Goal: Task Accomplishment & Management: Manage account settings

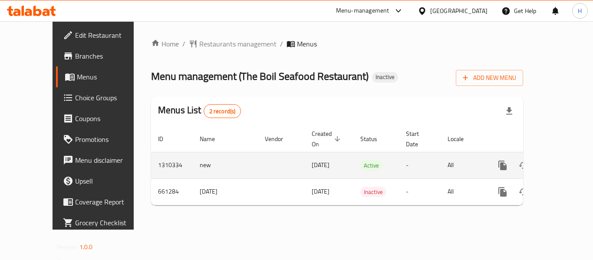
click at [563, 155] on link "enhanced table" at bounding box center [565, 165] width 21 height 21
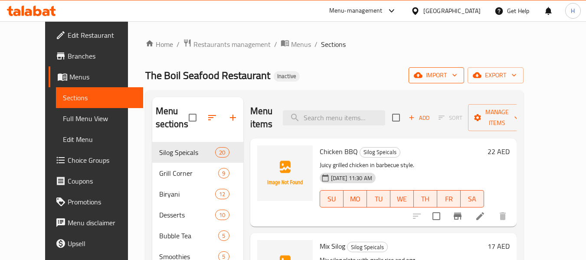
click at [457, 78] on span "import" at bounding box center [437, 75] width 42 height 11
click at [457, 77] on span "import" at bounding box center [437, 75] width 42 height 11
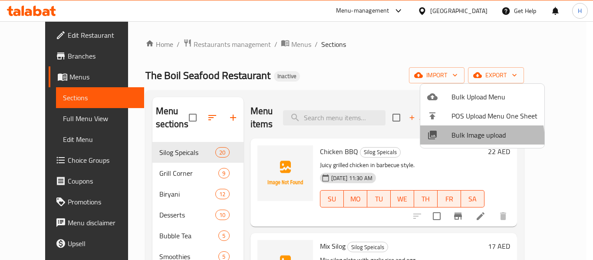
click at [454, 140] on span "Bulk Image upload" at bounding box center [494, 135] width 86 height 10
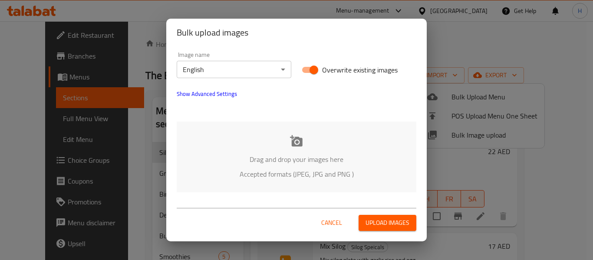
click at [237, 152] on div "Drag and drop your images here Accepted formats (JPEG, JPG and PNG )" at bounding box center [297, 156] width 240 height 71
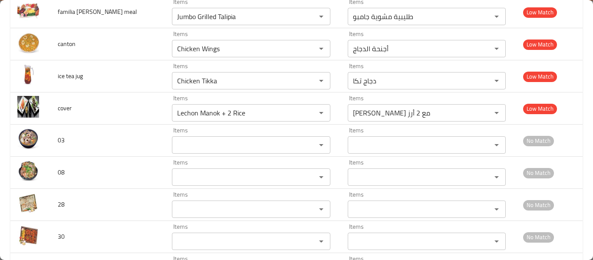
scroll to position [1620, 0]
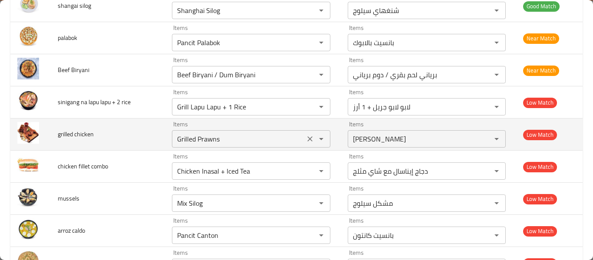
click at [196, 136] on chicken "Grilled Prawns" at bounding box center [237, 139] width 127 height 12
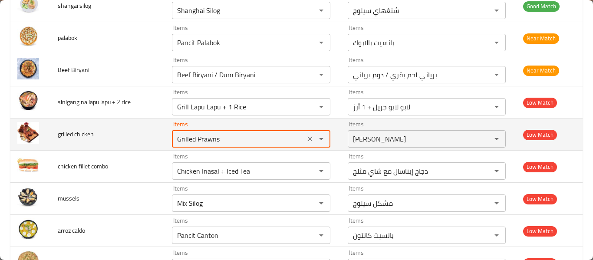
click at [196, 136] on chicken "Grilled Prawns" at bounding box center [237, 139] width 127 height 12
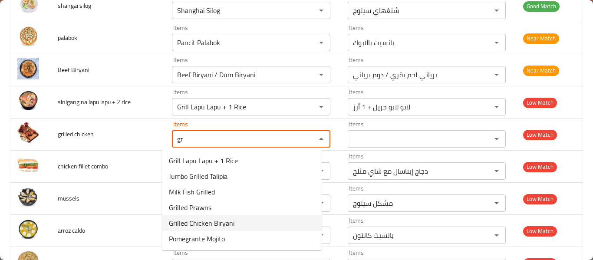
click at [224, 226] on span "Grilled Chicken Biryani" at bounding box center [202, 223] width 66 height 10
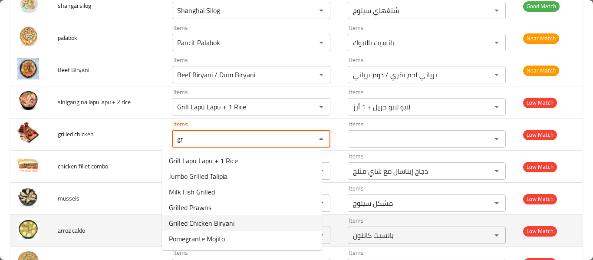
type chicken "Grilled Chicken Biryani"
type chicken-ar "برياني دجاج مشوي"
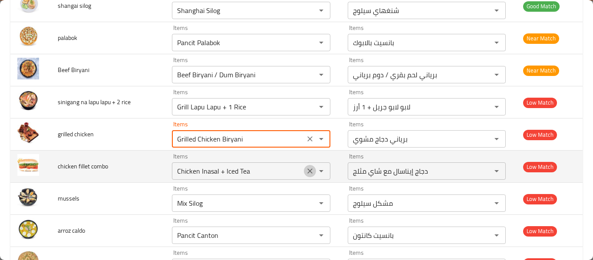
click at [305, 169] on icon "Clear" at bounding box center [309, 171] width 9 height 9
type chicken "Grilled Chicken Biryani"
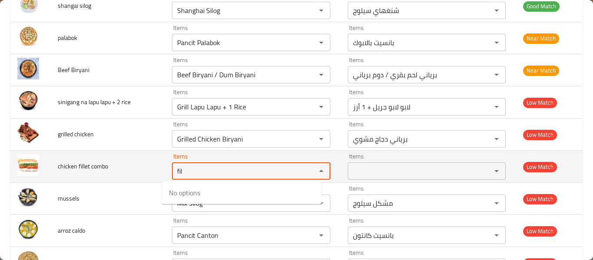
type combo "fi"
click at [193, 171] on combo "fi" at bounding box center [237, 171] width 127 height 12
type combo "com"
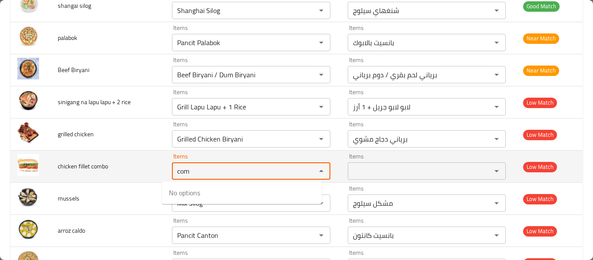
click at [85, 165] on span "chicken fillet combo" at bounding box center [83, 166] width 50 height 11
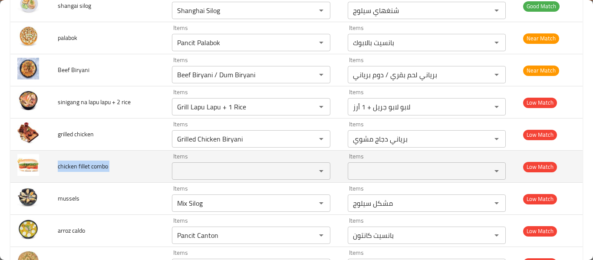
click at [85, 165] on span "chicken fillet combo" at bounding box center [83, 166] width 50 height 11
click at [190, 179] on div "Items" at bounding box center [251, 170] width 158 height 17
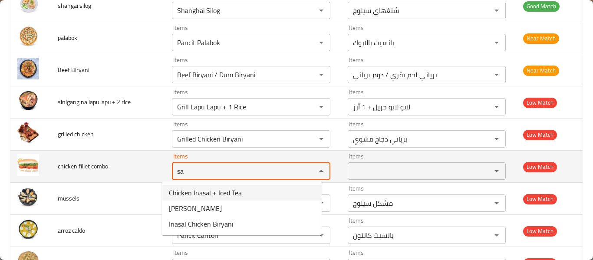
type combo "sa"
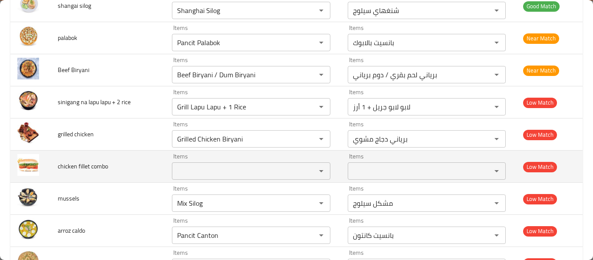
click at [72, 164] on span "chicken fillet combo" at bounding box center [83, 166] width 50 height 11
copy span "chicken fillet combo"
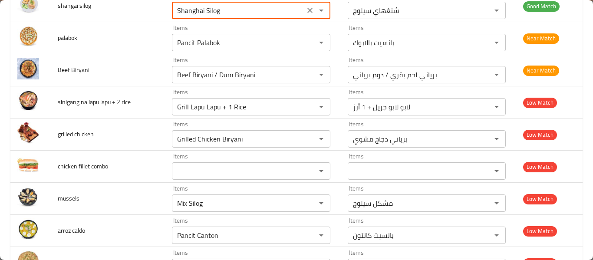
click at [243, 0] on html "​ Menu-management [GEOGRAPHIC_DATA] Get Help H Edit Restaurant Branches Menus S…" at bounding box center [296, 130] width 593 height 260
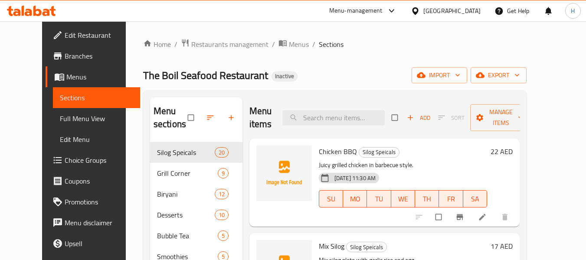
click at [466, 65] on div "Home / Restaurants management / Menus / Sections The Boil Seafood Restaurant In…" at bounding box center [335, 201] width 384 height 325
click at [460, 71] on span "import" at bounding box center [440, 75] width 42 height 11
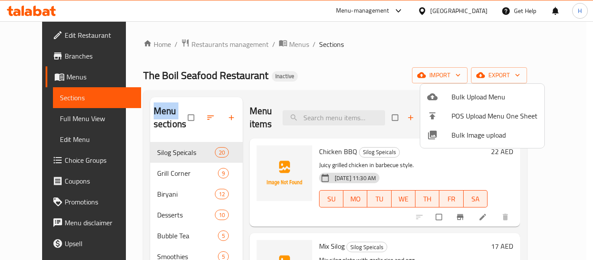
click at [475, 135] on span "Bulk Image upload" at bounding box center [494, 135] width 86 height 10
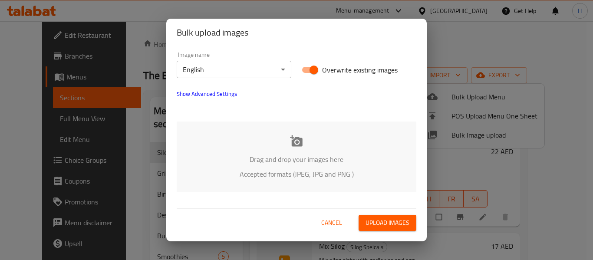
click at [315, 169] on p "Accepted formats (JPEG, JPG and PNG )" at bounding box center [296, 174] width 213 height 10
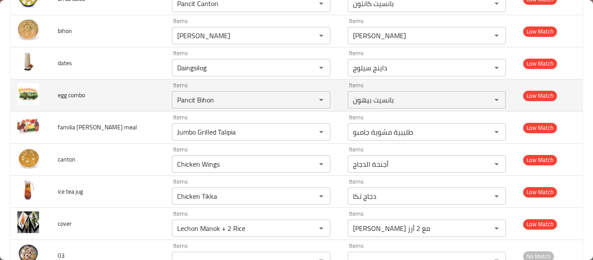
scroll to position [1620, 0]
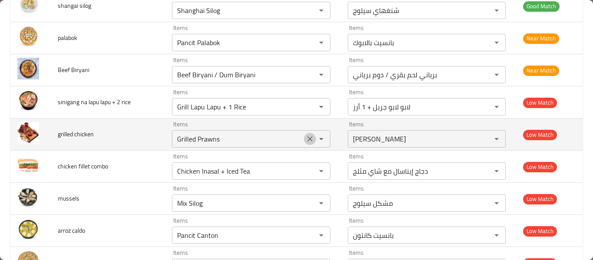
click at [305, 140] on icon "Clear" at bounding box center [309, 139] width 9 height 9
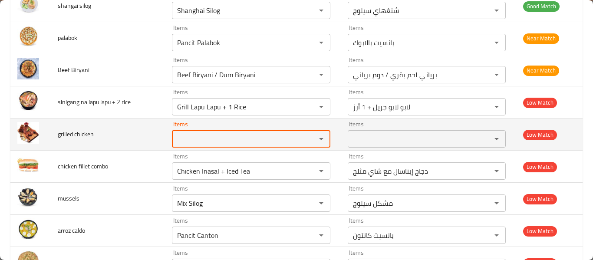
click at [217, 141] on chicken "Items" at bounding box center [237, 139] width 127 height 12
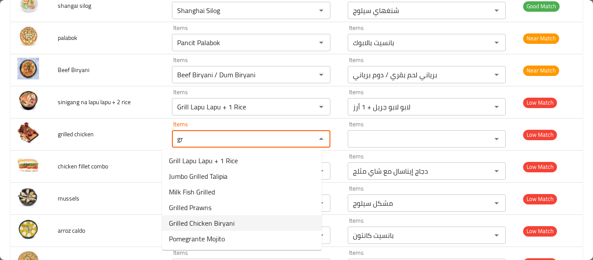
click at [230, 220] on span "Grilled Chicken Biryani" at bounding box center [202, 223] width 66 height 10
type chicken "Grilled Chicken Biryani"
type chicken-ar "برياني دجاج مشوي"
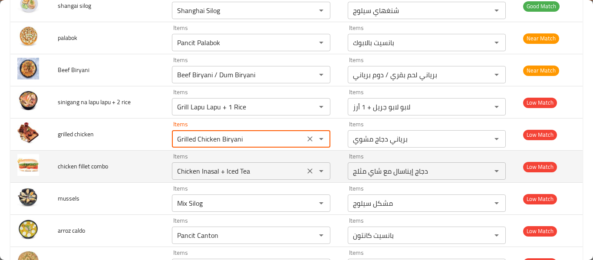
click at [305, 171] on icon "Clear" at bounding box center [309, 171] width 9 height 9
type chicken "Grilled Chicken Biryani"
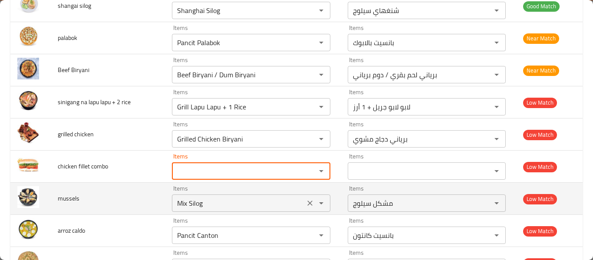
click at [307, 203] on icon "Clear" at bounding box center [309, 202] width 5 height 5
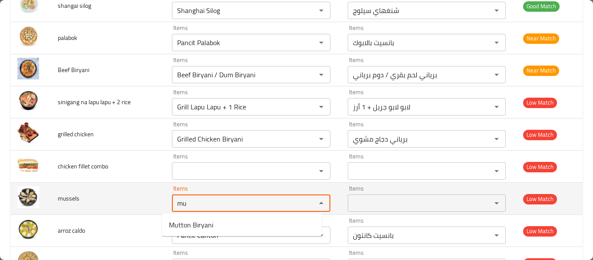
type input "mu"
click at [75, 196] on span "mussels" at bounding box center [69, 198] width 22 height 11
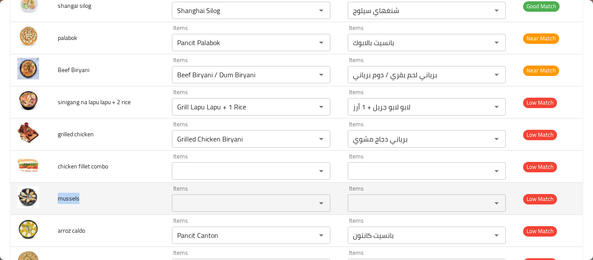
click at [75, 196] on span "mussels" at bounding box center [69, 198] width 22 height 11
copy span "mussels"
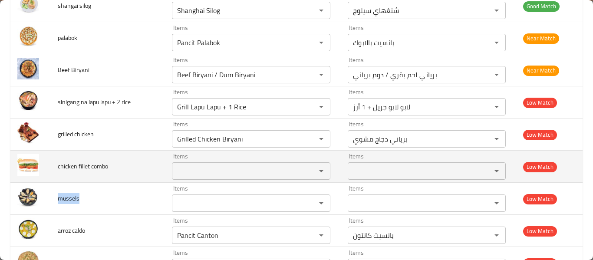
click at [88, 164] on span "chicken fillet combo" at bounding box center [83, 166] width 50 height 11
copy span "chicken fillet combo"
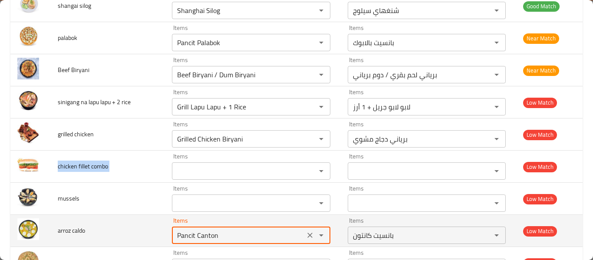
click at [187, 240] on caldo "Pancit Canton" at bounding box center [237, 235] width 127 height 12
click at [293, 230] on caldo "Pancit Canton" at bounding box center [237, 235] width 127 height 12
click at [304, 233] on button "Clear" at bounding box center [310, 235] width 12 height 12
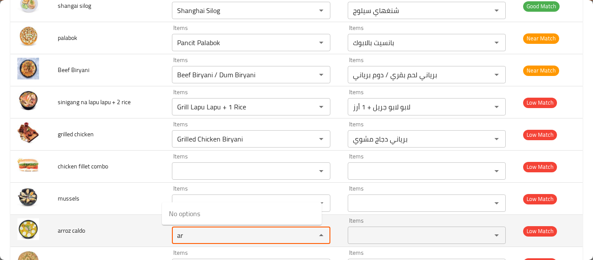
type caldo "a"
type caldo "ca"
click at [76, 227] on span "arroz caldo" at bounding box center [71, 230] width 27 height 11
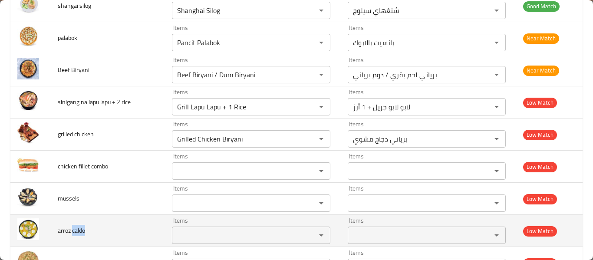
click at [76, 227] on span "arroz caldo" at bounding box center [71, 230] width 27 height 11
click at [77, 226] on span "arroz caldo" at bounding box center [71, 230] width 27 height 11
copy span "arroz caldo"
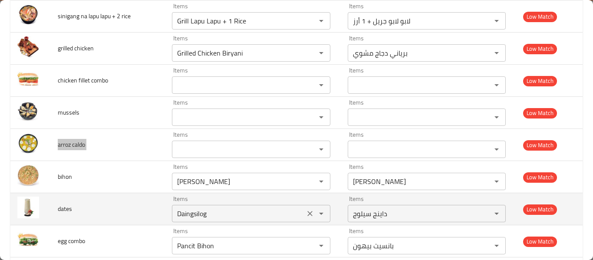
scroll to position [1736, 0]
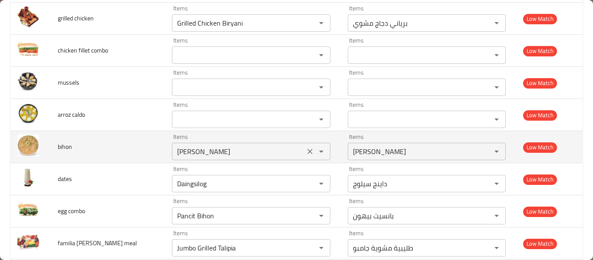
click at [192, 148] on input "[PERSON_NAME]" at bounding box center [237, 151] width 127 height 12
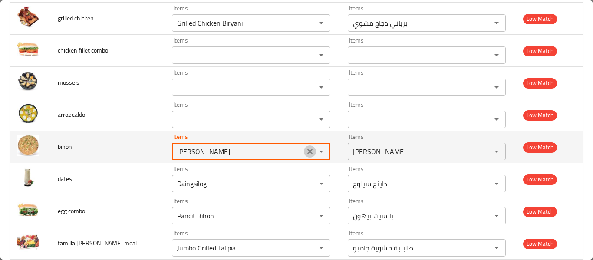
click at [305, 152] on icon "Clear" at bounding box center [309, 151] width 9 height 9
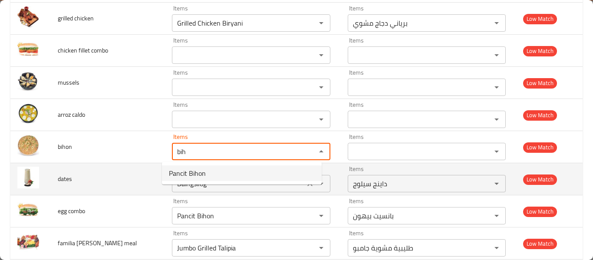
click at [240, 171] on li "Pancit Bihon" at bounding box center [242, 173] width 160 height 16
type input "Pancit Bihon"
type input "بانسيت بيهون"
click at [305, 182] on icon "Clear" at bounding box center [309, 183] width 9 height 9
type input "Pancit Bihon"
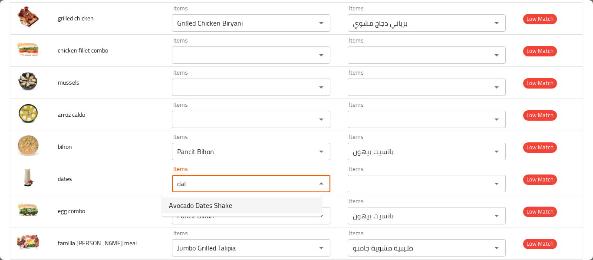
click at [248, 204] on li "Avocado Dates Shake" at bounding box center [242, 205] width 160 height 16
type input "Avocado Dates Shake"
type input "شيك أفوكادو مع تمر"
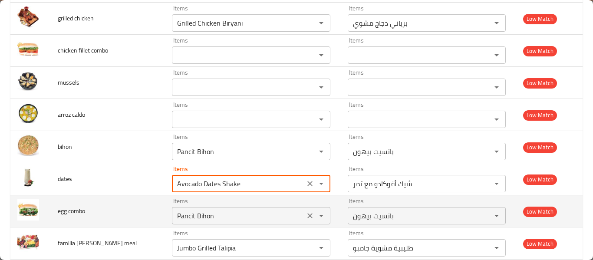
type input "Avocado Dates Shake"
click at [219, 215] on combo "Pancit Bihon" at bounding box center [237, 216] width 127 height 12
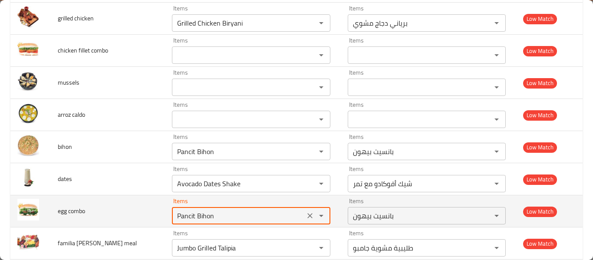
click at [219, 215] on combo "Pancit Bihon" at bounding box center [237, 216] width 127 height 12
type combo "Pancit Bihon"
click at [75, 210] on span "egg combo" at bounding box center [71, 210] width 27 height 11
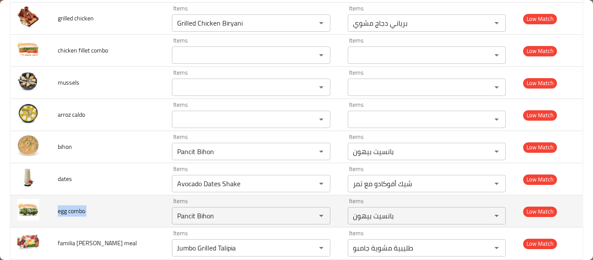
click at [75, 210] on span "egg combo" at bounding box center [71, 210] width 27 height 11
click at [69, 210] on span "egg combo" at bounding box center [71, 210] width 27 height 11
copy span "egg combo"
drag, startPoint x: 301, startPoint y: 215, endPoint x: 293, endPoint y: 211, distance: 8.3
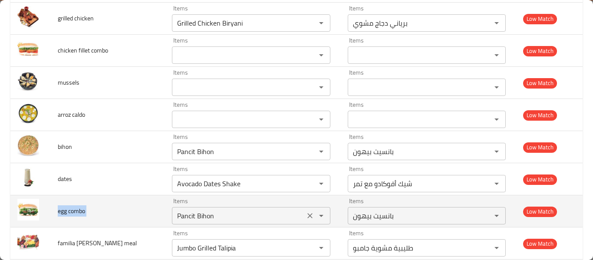
click at [307, 215] on icon "Clear" at bounding box center [309, 215] width 5 height 5
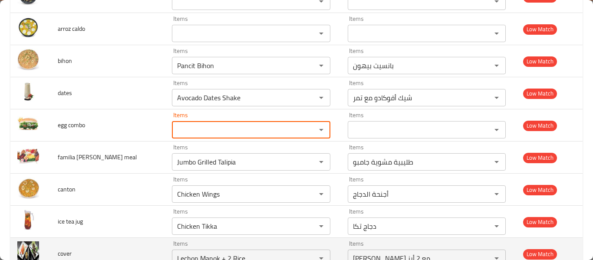
scroll to position [1851, 0]
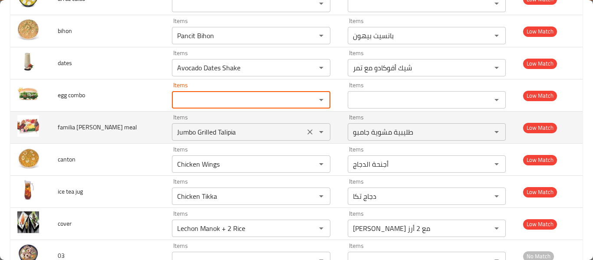
click at [305, 132] on icon "Clear" at bounding box center [309, 132] width 9 height 9
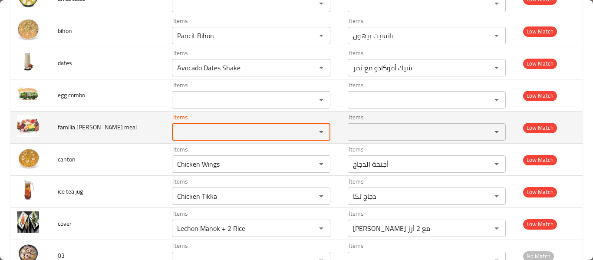
type meal "d"
type meal "fam"
click at [93, 125] on span "familia [PERSON_NAME] meal" at bounding box center [97, 126] width 79 height 11
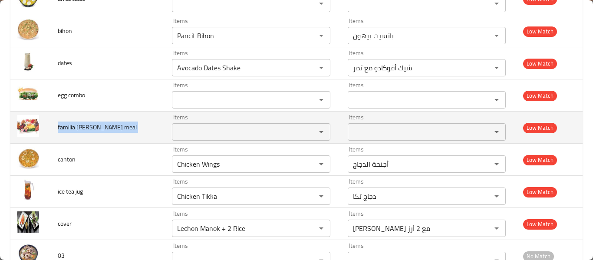
click at [93, 125] on span "familia [PERSON_NAME] meal" at bounding box center [97, 126] width 79 height 11
copy span "familia [PERSON_NAME] meal"
click at [203, 128] on meal "Items" at bounding box center [237, 132] width 127 height 12
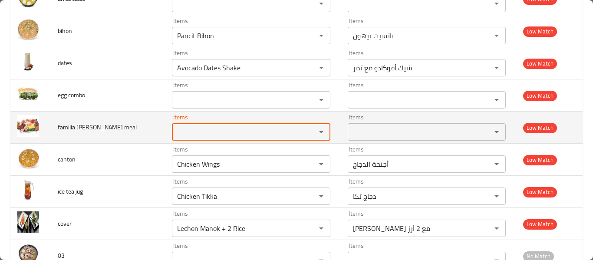
type meal ","
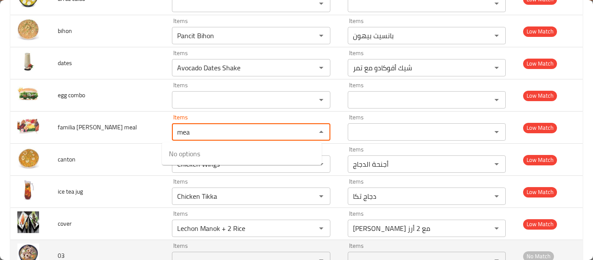
type meal "mea"
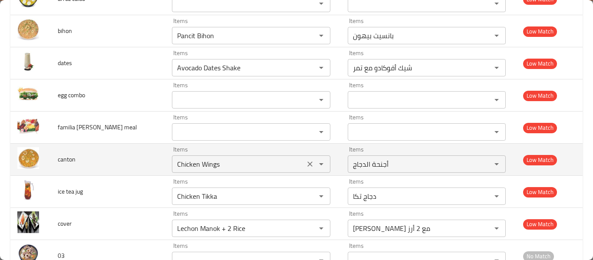
drag, startPoint x: 242, startPoint y: 167, endPoint x: 273, endPoint y: 164, distance: 31.7
click at [242, 167] on input "Chicken Wings" at bounding box center [237, 164] width 127 height 12
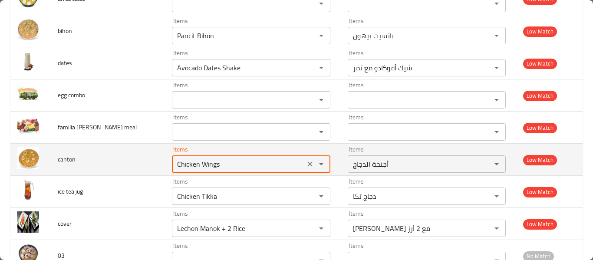
click at [305, 167] on icon "Clear" at bounding box center [309, 164] width 9 height 9
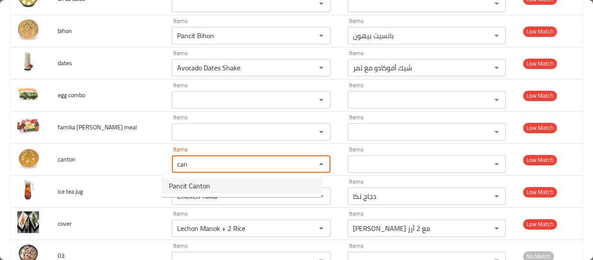
click at [218, 190] on li "Pancit Canton" at bounding box center [242, 186] width 160 height 16
type input "Pancit Canton"
type input "بانسيت كانتون"
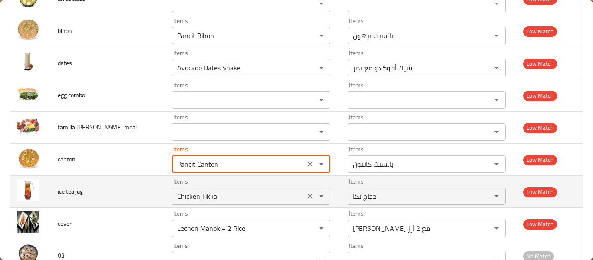
click at [307, 197] on icon "Clear" at bounding box center [309, 196] width 5 height 5
type input "Pancit Canton"
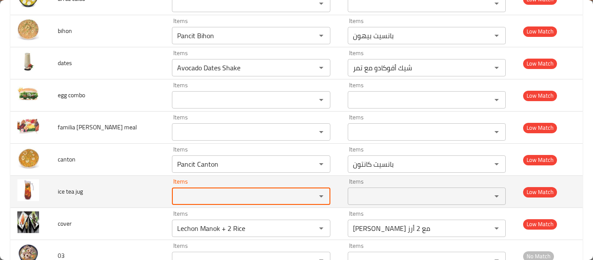
type jug "o"
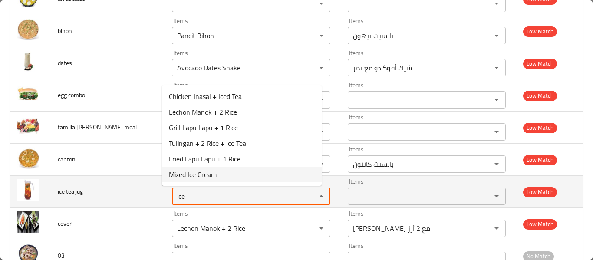
type jug "ice"
click at [68, 187] on span "ice tea jug" at bounding box center [70, 191] width 25 height 11
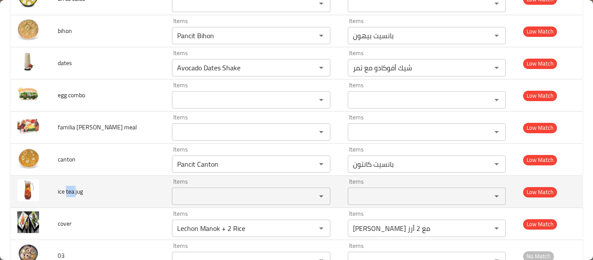
click at [68, 187] on span "ice tea jug" at bounding box center [70, 191] width 25 height 11
copy span "ice tea jug"
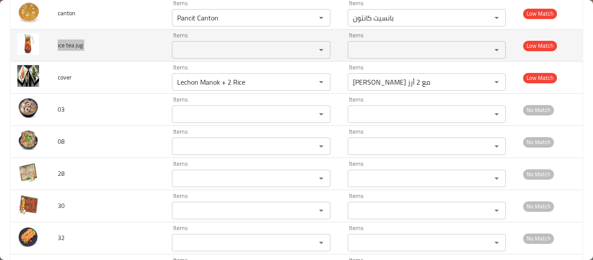
scroll to position [1967, 0]
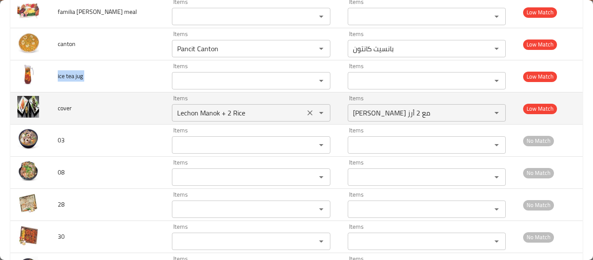
click at [238, 108] on input "Lechon Manok + 2 Rice" at bounding box center [237, 113] width 127 height 12
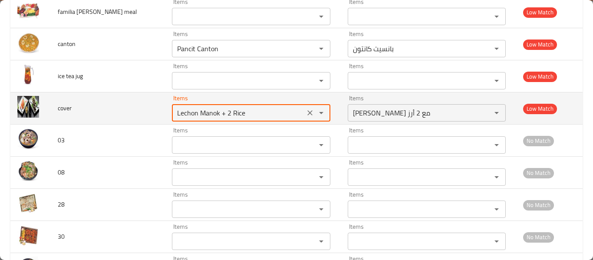
click at [305, 111] on icon "Clear" at bounding box center [309, 112] width 9 height 9
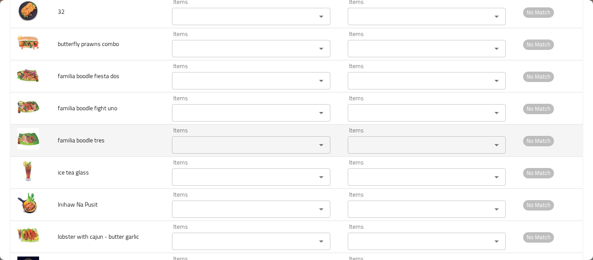
scroll to position [2199, 0]
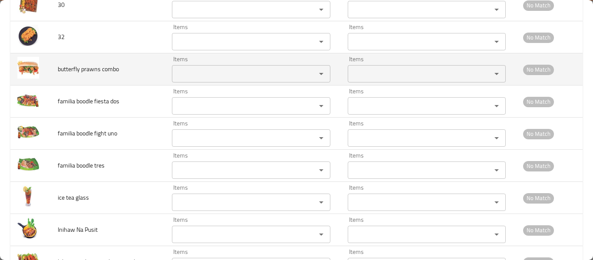
click at [192, 76] on combo "Items" at bounding box center [237, 74] width 127 height 12
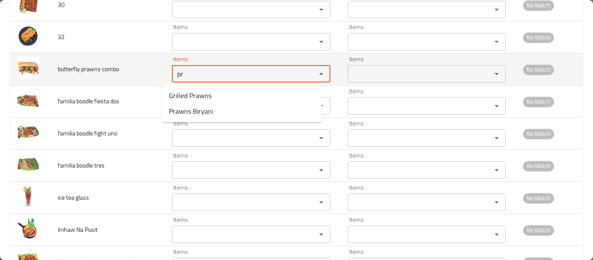
type combo "pr"
click at [101, 73] on span "butterfly prawns combo" at bounding box center [88, 68] width 61 height 11
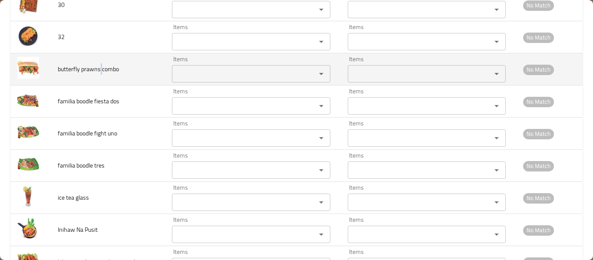
click at [101, 73] on span "butterfly prawns combo" at bounding box center [88, 68] width 61 height 11
copy span "butterfly prawns combo"
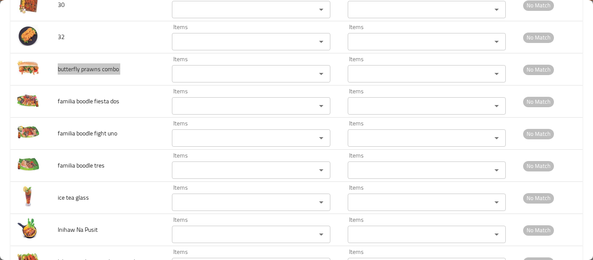
scroll to position [2459, 0]
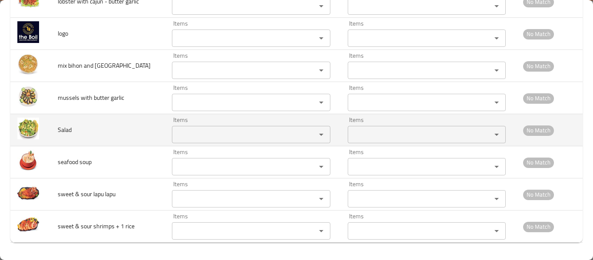
click at [190, 130] on input "Items" at bounding box center [237, 134] width 127 height 12
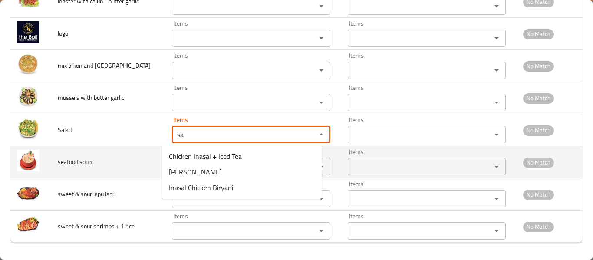
type input "sa"
click at [92, 164] on span "seafood soup" at bounding box center [75, 161] width 34 height 11
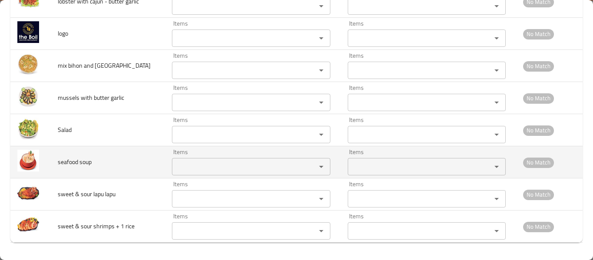
click at [178, 164] on soup "Items" at bounding box center [237, 167] width 127 height 12
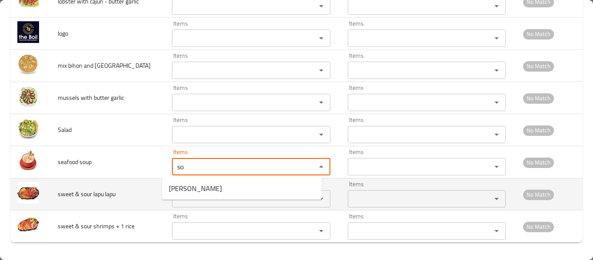
type soup "so"
click at [150, 203] on td "sweet & sour lapu lapu" at bounding box center [108, 194] width 114 height 32
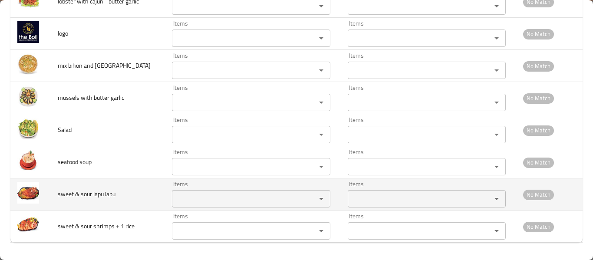
click at [181, 194] on lapu "Items" at bounding box center [237, 199] width 127 height 12
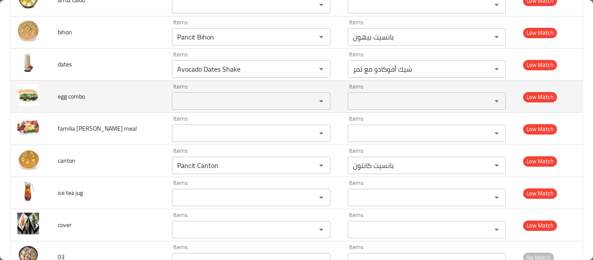
scroll to position [1880, 0]
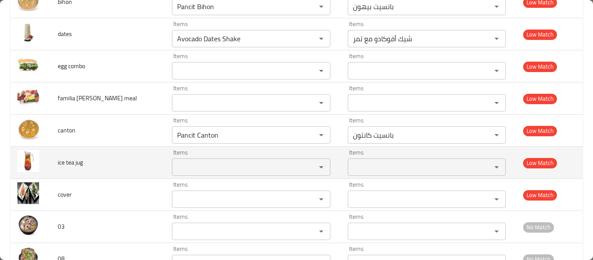
type lapu "lab"
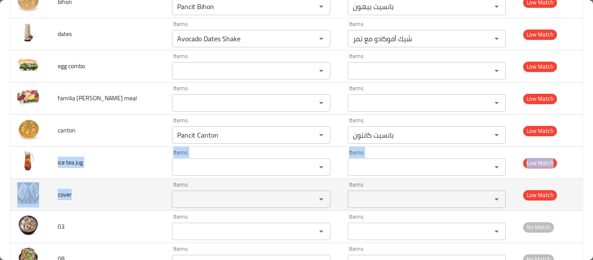
drag, startPoint x: 54, startPoint y: 158, endPoint x: 96, endPoint y: 205, distance: 62.7
click at [96, 205] on td "cover" at bounding box center [108, 195] width 114 height 32
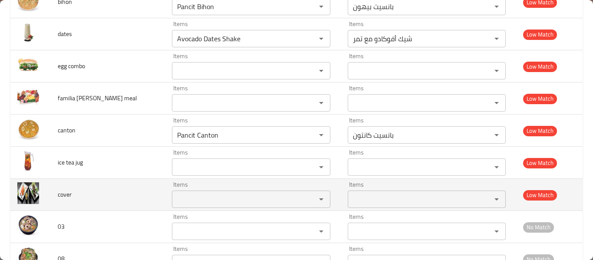
click at [99, 199] on td "cover" at bounding box center [108, 195] width 114 height 32
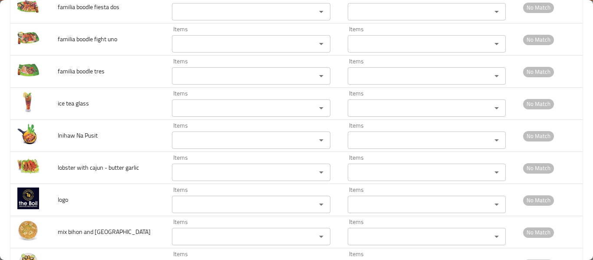
scroll to position [2459, 0]
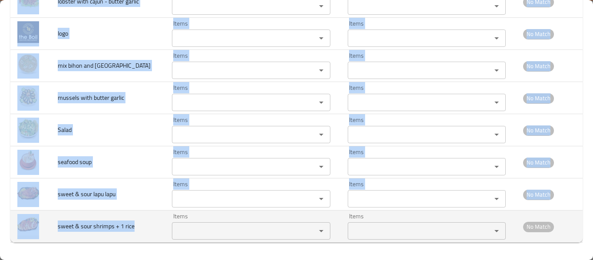
drag, startPoint x: 58, startPoint y: 148, endPoint x: 138, endPoint y: 233, distance: 117.2
copy tbody "butterfly prawns combo Items Items Items Items No Match familia boodle fiesta d…"
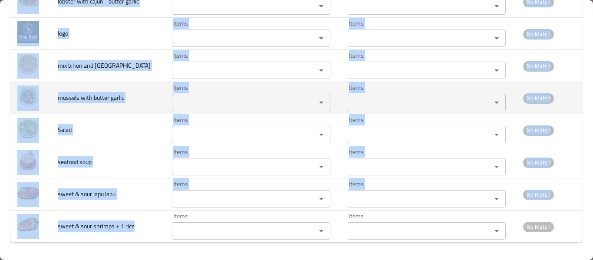
scroll to position [1996, 0]
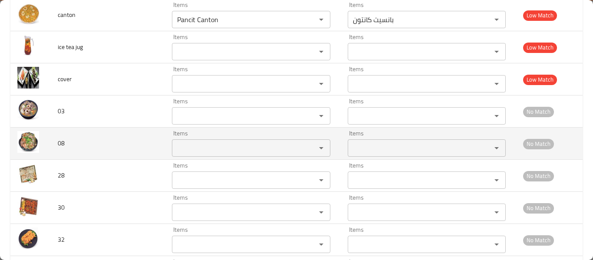
click at [108, 148] on td "08" at bounding box center [108, 144] width 114 height 32
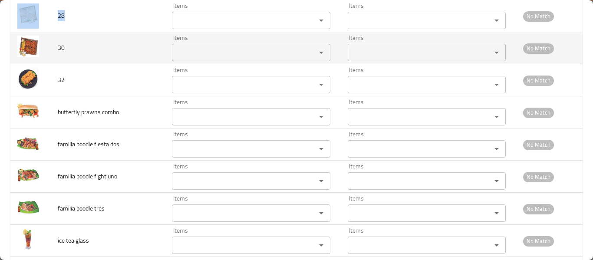
scroll to position [2149, 0]
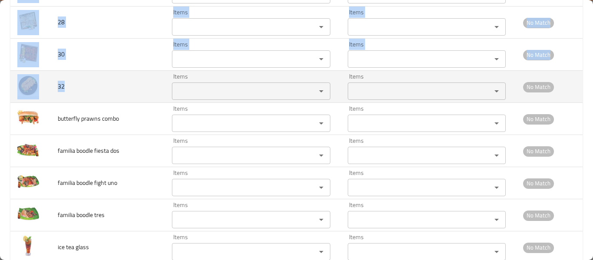
drag, startPoint x: 56, startPoint y: 104, endPoint x: 102, endPoint y: 73, distance: 55.0
copy tbody "03 Items Items Items Items No Match 08 Items Items Items Items No Match 28 Item…"
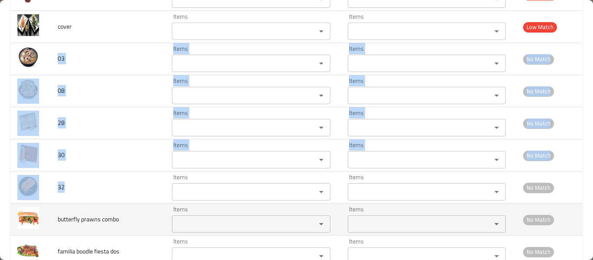
scroll to position [2034, 0]
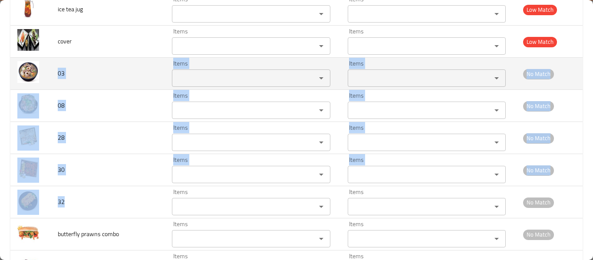
copy tbody "03 Items Items Items Items No Match 08 Items Items Items Items No Match 28 Item…"
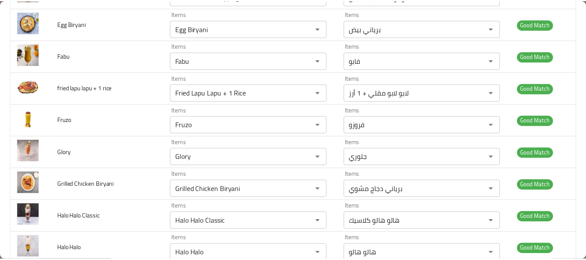
scroll to position [0, 0]
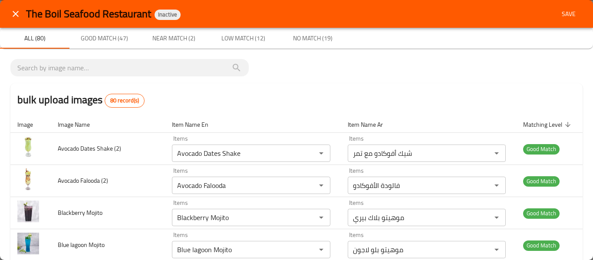
click at [566, 15] on span "Save" at bounding box center [568, 14] width 21 height 11
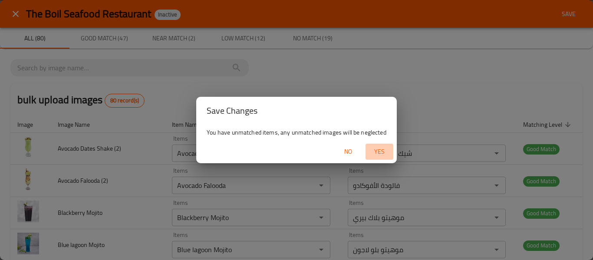
click at [385, 151] on span "Yes" at bounding box center [379, 151] width 21 height 11
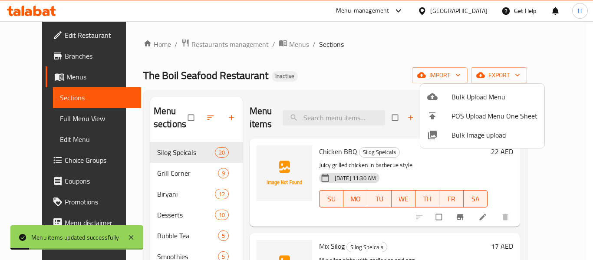
click at [43, 117] on div at bounding box center [296, 130] width 593 height 260
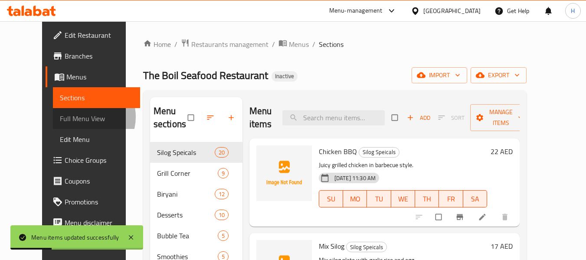
click at [60, 117] on span "Full Menu View" at bounding box center [96, 118] width 73 height 10
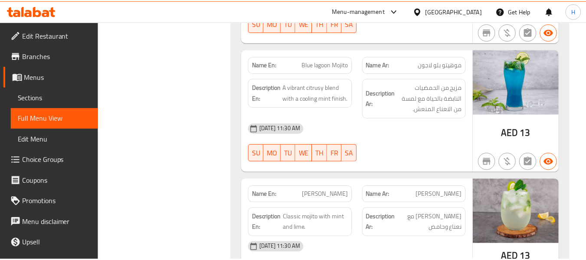
scroll to position [9015, 0]
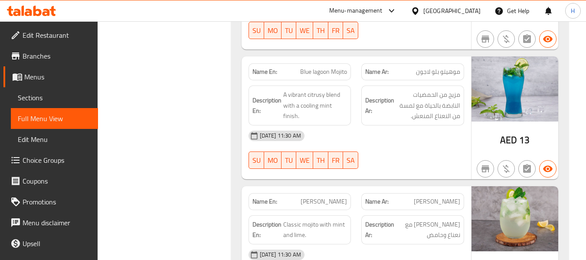
click at [27, 28] on link "Edit Restaurant" at bounding box center [50, 35] width 95 height 21
